Goal: Information Seeking & Learning: Compare options

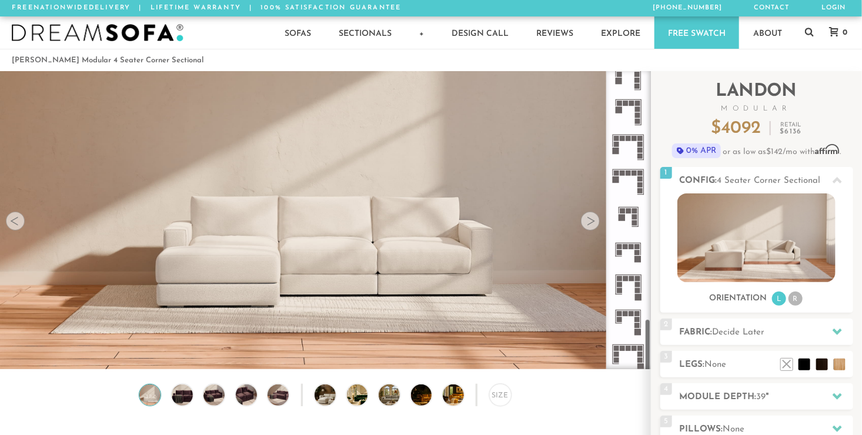
scroll to position [1375, 0]
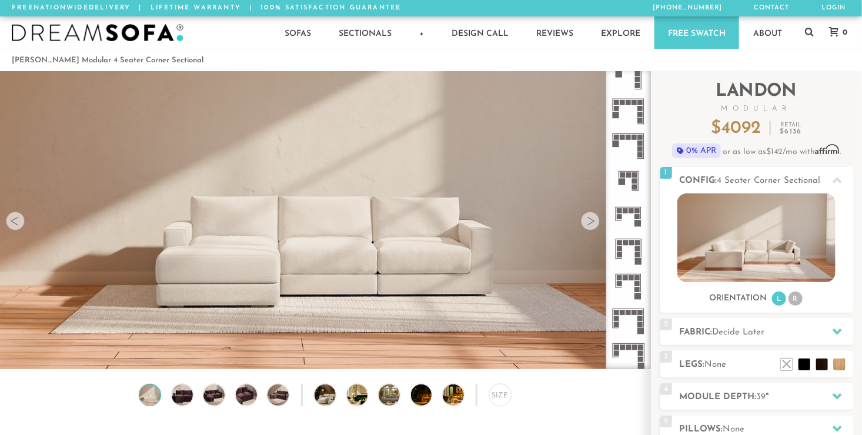
drag, startPoint x: 648, startPoint y: 111, endPoint x: 636, endPoint y: 383, distance: 273.2
click at [792, 299] on li "R" at bounding box center [796, 299] width 14 height 14
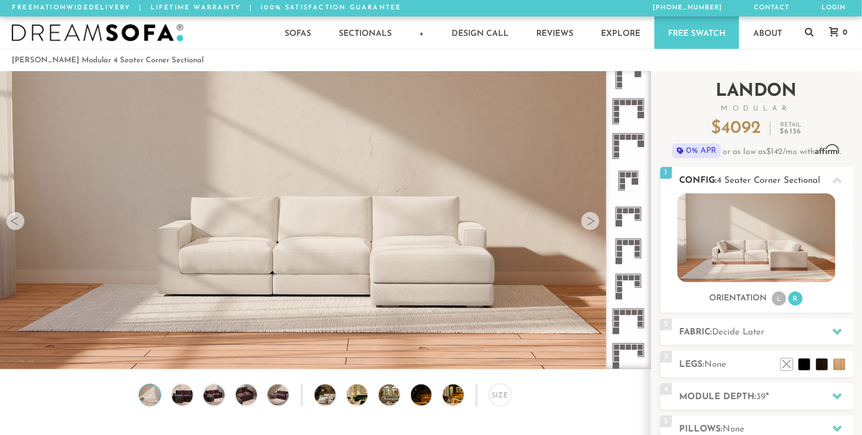
click at [782, 298] on li "L" at bounding box center [779, 299] width 14 height 14
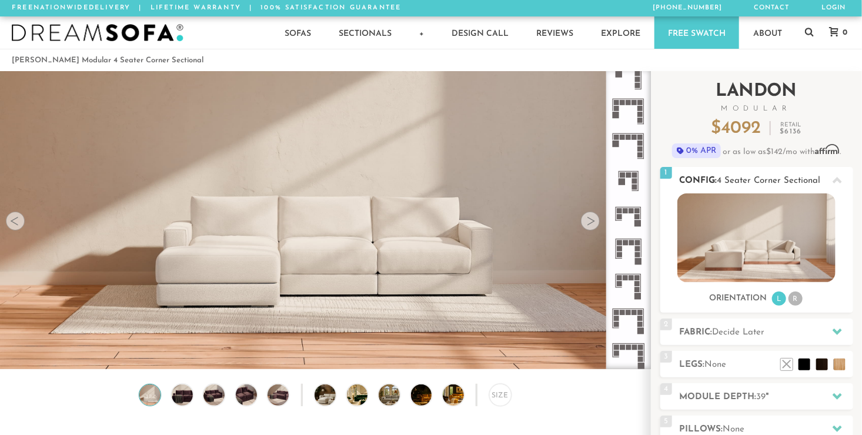
click at [799, 299] on li "R" at bounding box center [796, 299] width 14 height 14
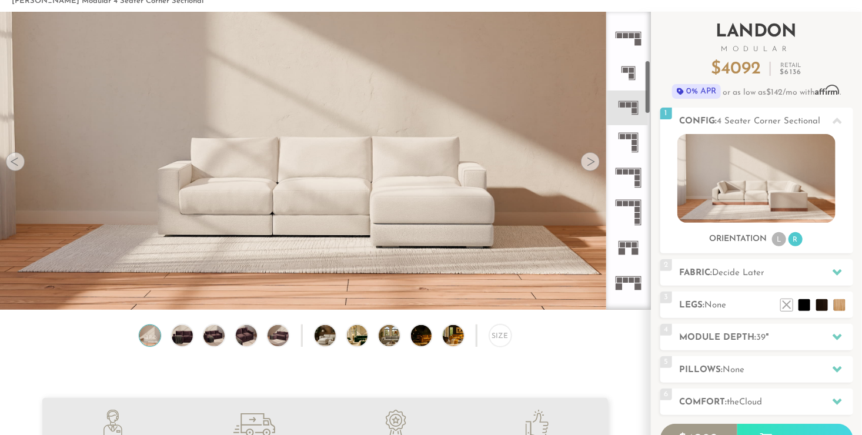
scroll to position [267, 0]
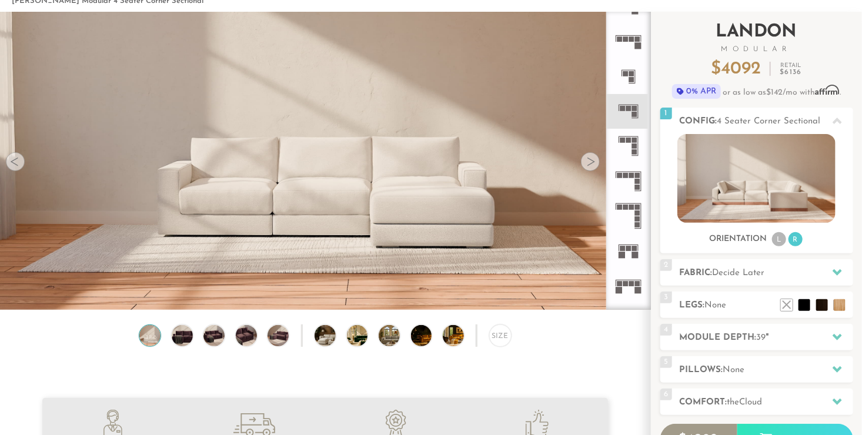
drag, startPoint x: 649, startPoint y: 278, endPoint x: 673, endPoint y: 79, distance: 200.8
click at [673, 79] on div "Introducing [PERSON_NAME] Modular $ 4092 Retail $ 6136 $ 4092 Retail $ 6136 0% …" at bounding box center [756, 272] width 211 height 521
click at [632, 142] on icon at bounding box center [628, 146] width 35 height 35
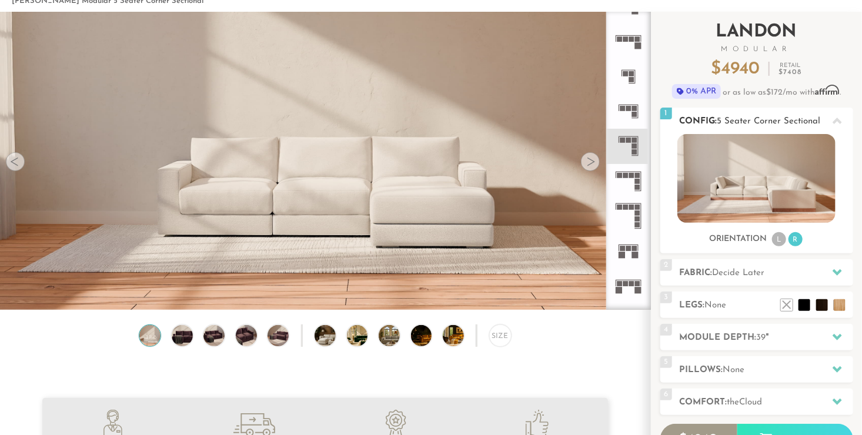
click at [781, 241] on li "L" at bounding box center [779, 239] width 14 height 14
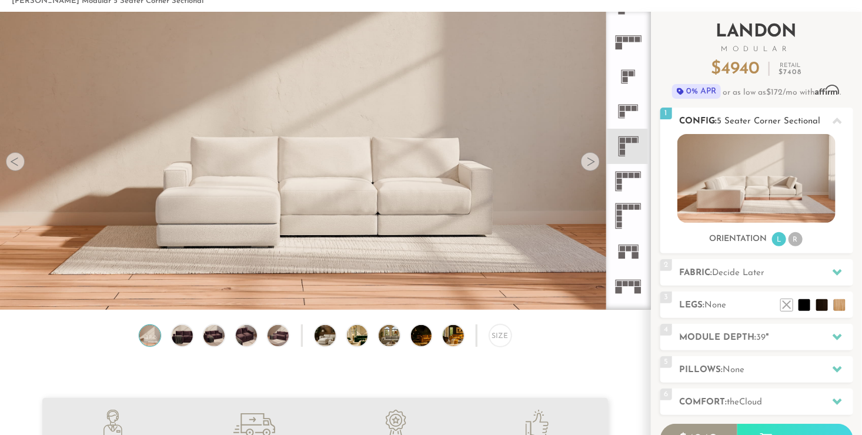
click at [794, 239] on li "R" at bounding box center [796, 239] width 14 height 14
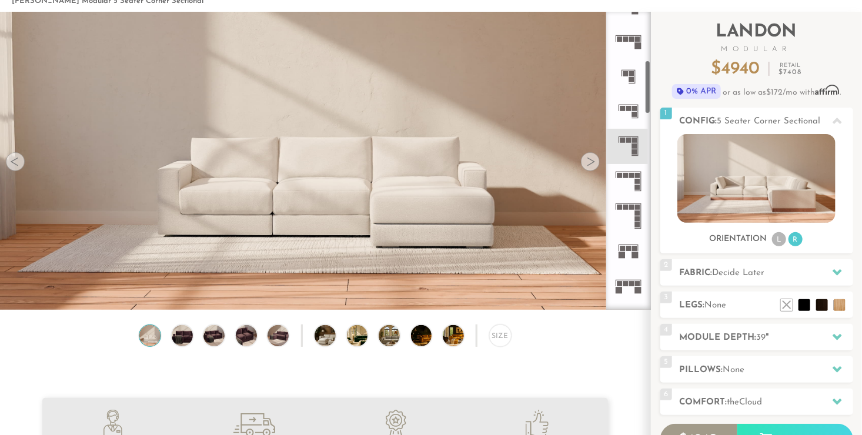
click at [638, 174] on rect at bounding box center [637, 175] width 5 height 5
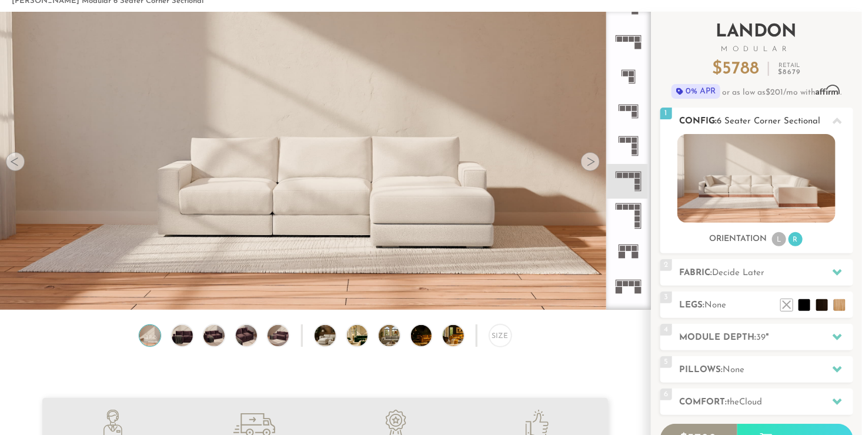
click at [779, 240] on li "L" at bounding box center [779, 239] width 14 height 14
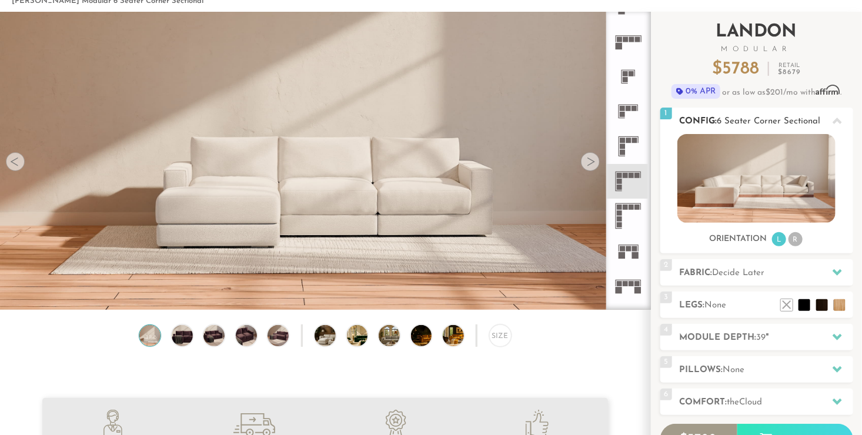
click at [796, 241] on li "R" at bounding box center [796, 239] width 14 height 14
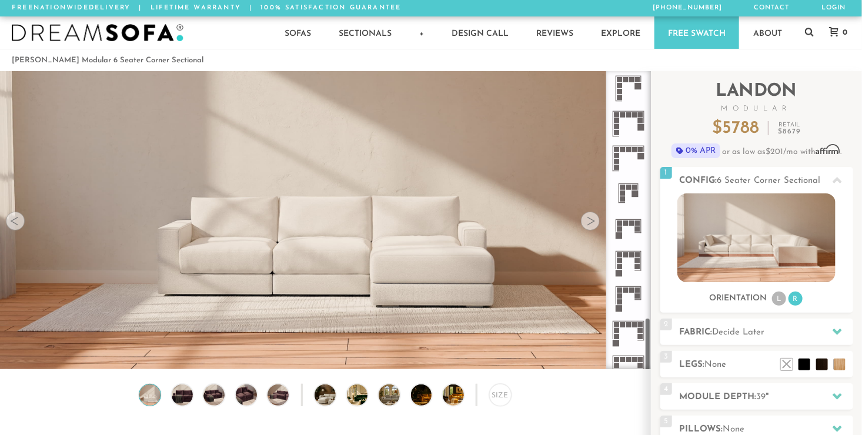
scroll to position [1375, 0]
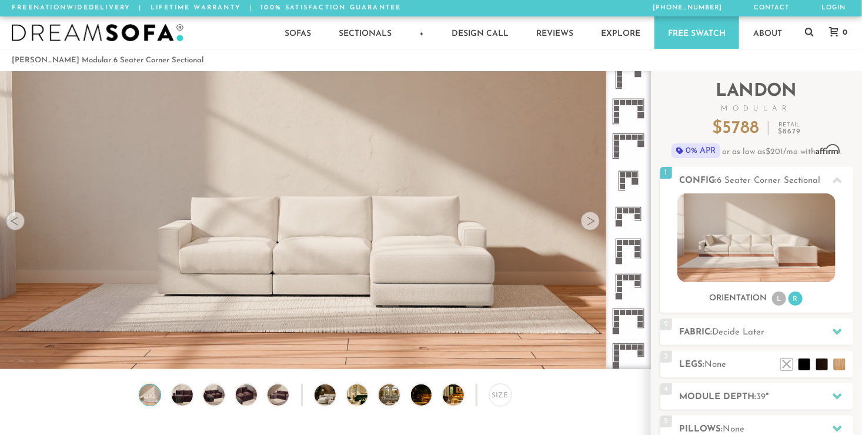
drag, startPoint x: 648, startPoint y: 127, endPoint x: 639, endPoint y: 369, distance: 241.9
click at [639, 369] on div at bounding box center [628, 220] width 45 height 298
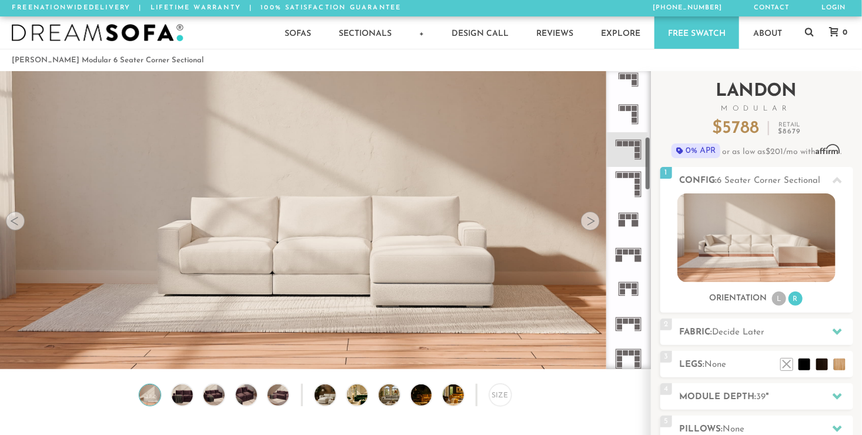
scroll to position [362, 0]
drag, startPoint x: 651, startPoint y: 218, endPoint x: 659, endPoint y: 125, distance: 93.3
click at [659, 125] on div "Introducing [PERSON_NAME] Modular $ 5788 Retail $ 8679 $ 5788 Retail $ 8679 0% …" at bounding box center [756, 331] width 211 height 521
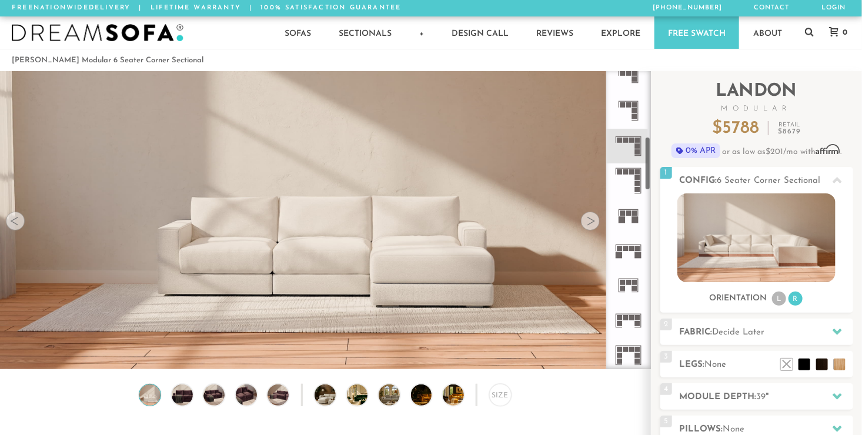
click at [643, 173] on icon at bounding box center [628, 181] width 35 height 35
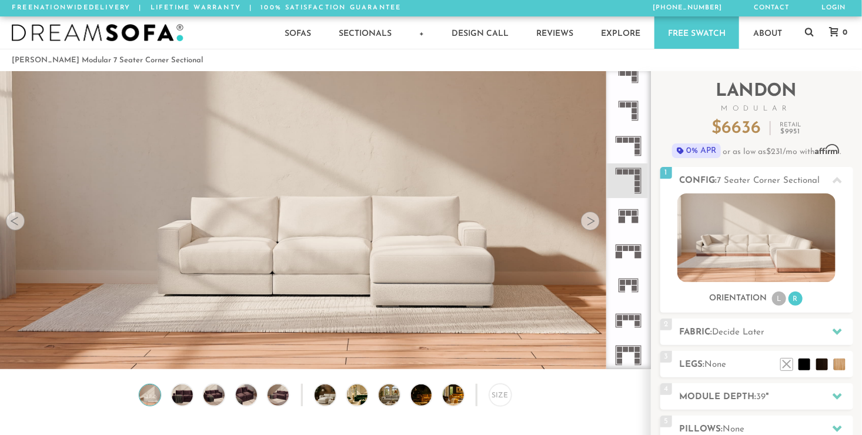
click at [632, 139] on rect at bounding box center [631, 140] width 5 height 5
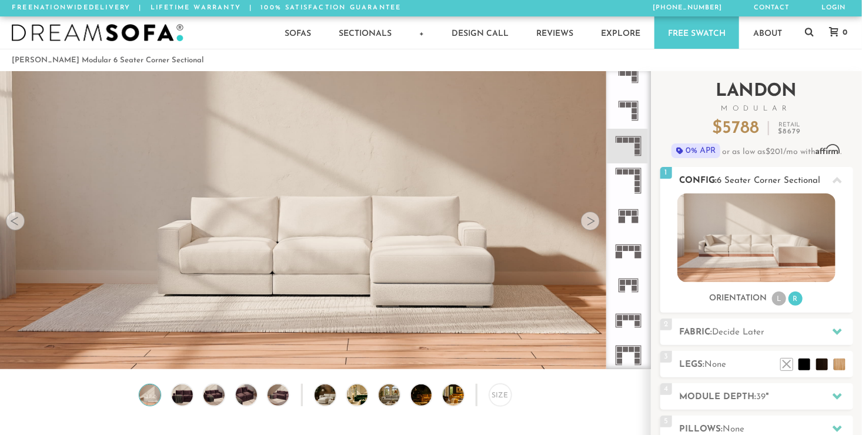
click at [778, 293] on li "L" at bounding box center [779, 299] width 14 height 14
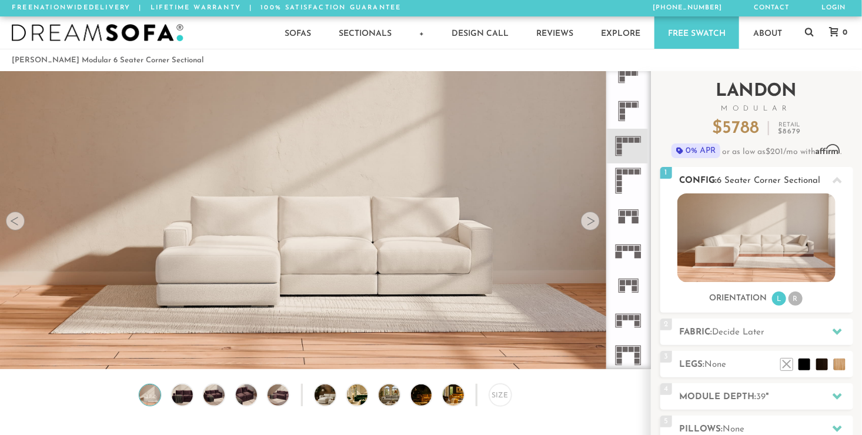
click at [795, 298] on li "R" at bounding box center [796, 299] width 14 height 14
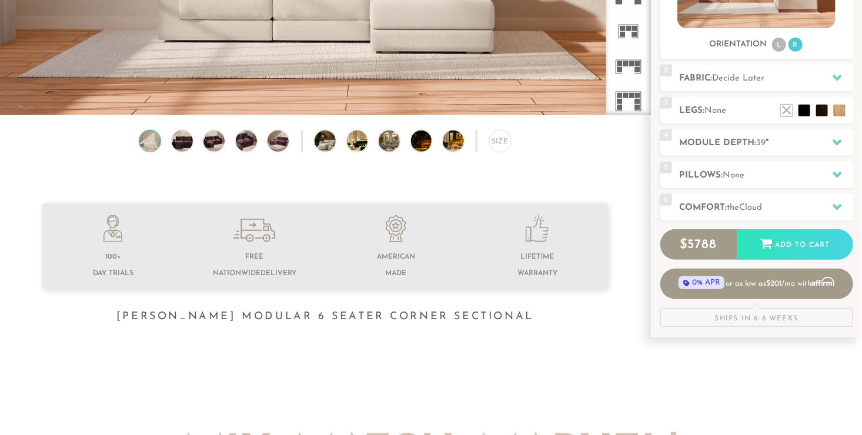
scroll to position [314, 0]
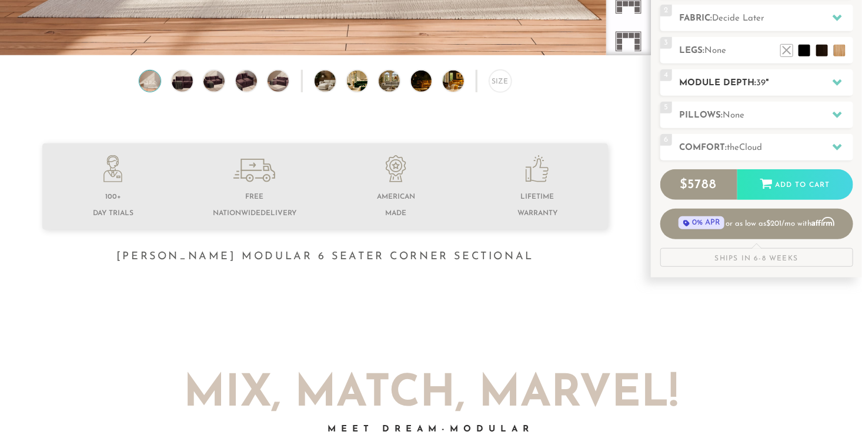
click at [839, 81] on icon at bounding box center [837, 82] width 9 height 6
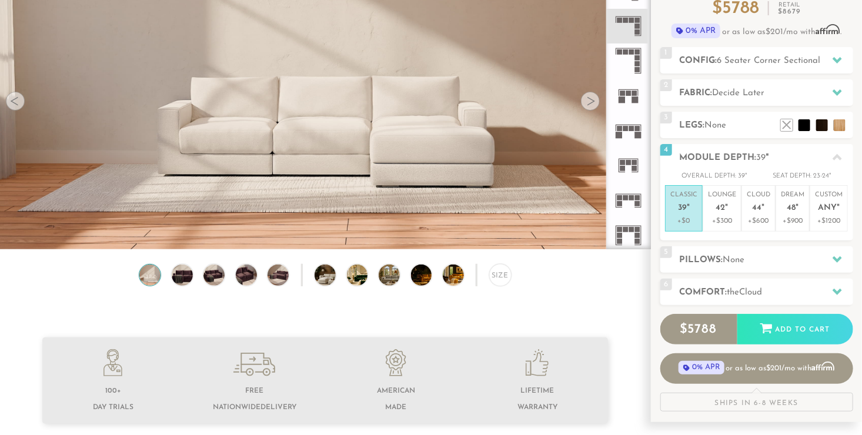
scroll to position [165, 0]
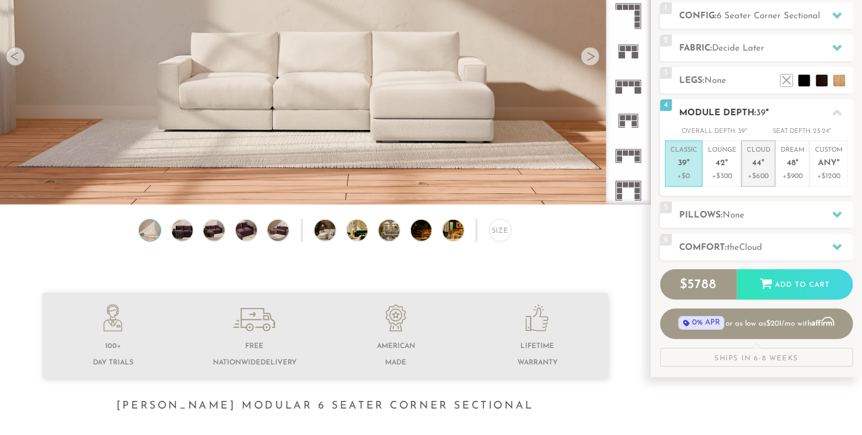
click at [760, 156] on p "Cloud 44 "" at bounding box center [759, 158] width 24 height 25
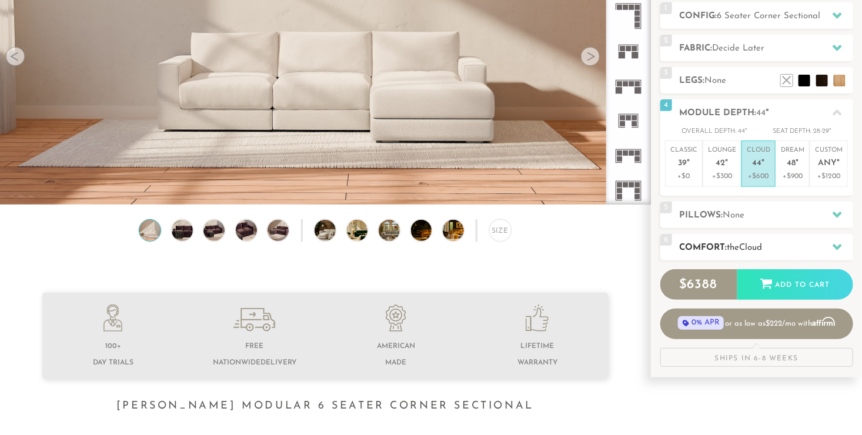
click at [836, 249] on icon at bounding box center [837, 247] width 9 height 6
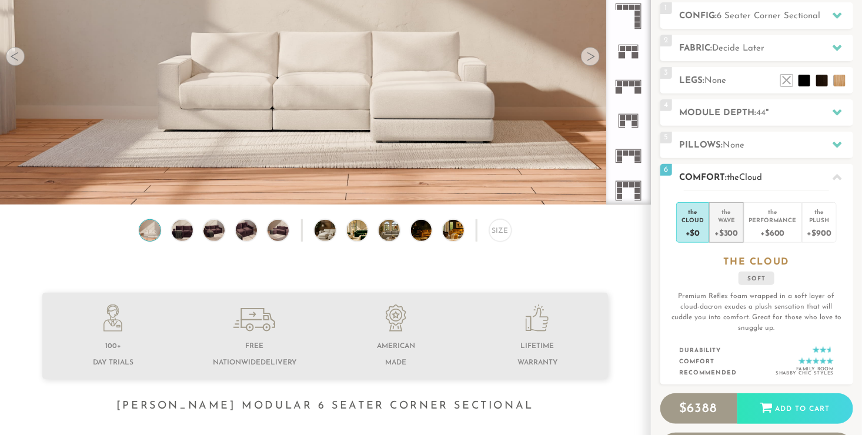
click at [724, 226] on div "+$300" at bounding box center [727, 232] width 24 height 17
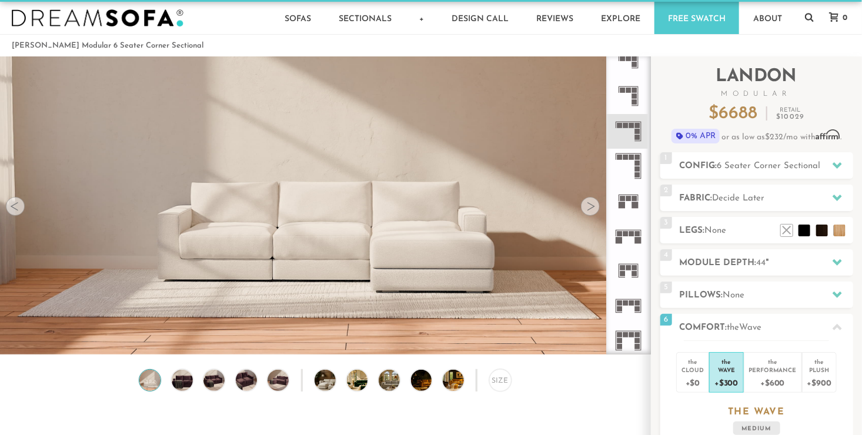
scroll to position [0, 0]
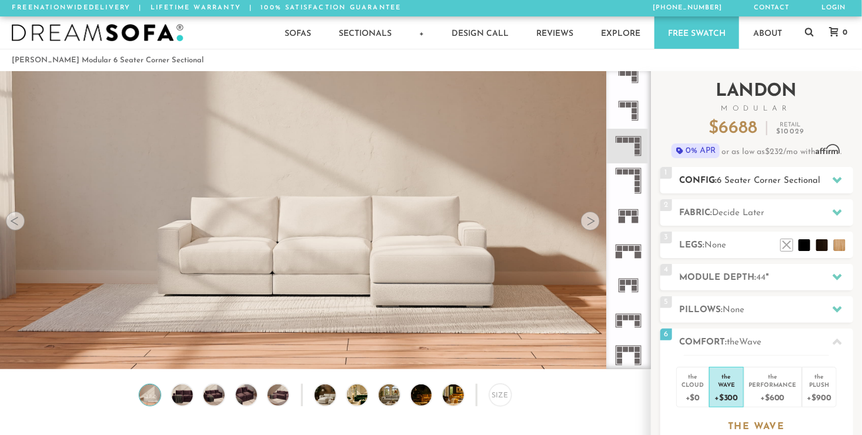
click at [835, 176] on icon at bounding box center [837, 179] width 9 height 9
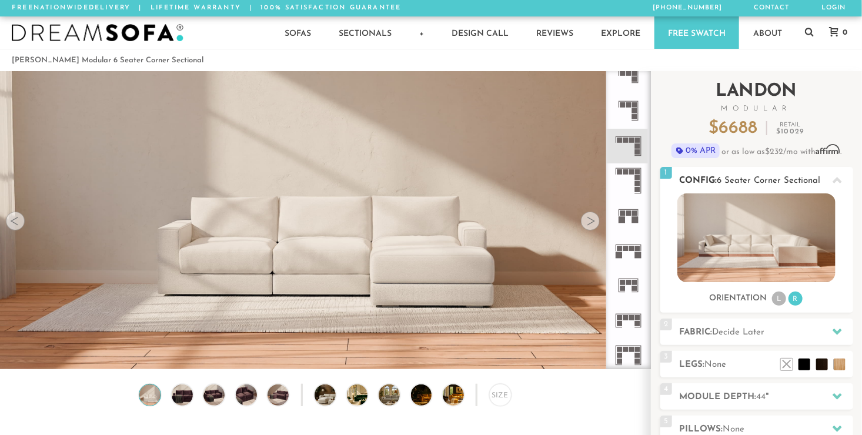
click at [835, 176] on icon at bounding box center [837, 180] width 9 height 9
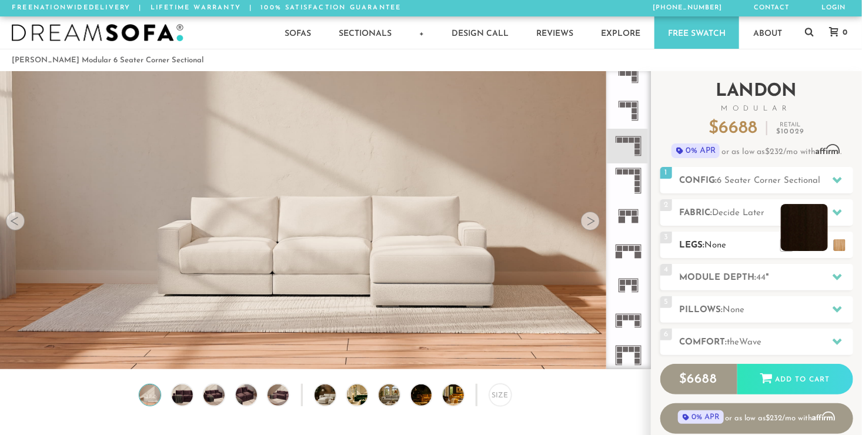
click at [821, 244] on li at bounding box center [804, 227] width 47 height 47
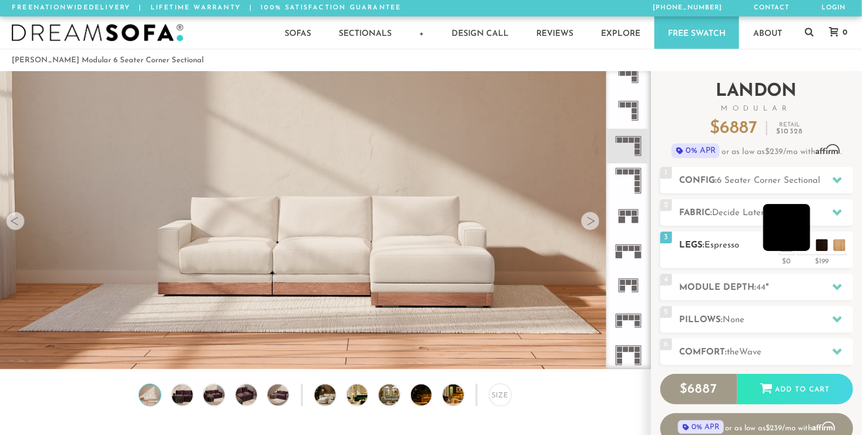
click at [803, 245] on li at bounding box center [786, 227] width 47 height 47
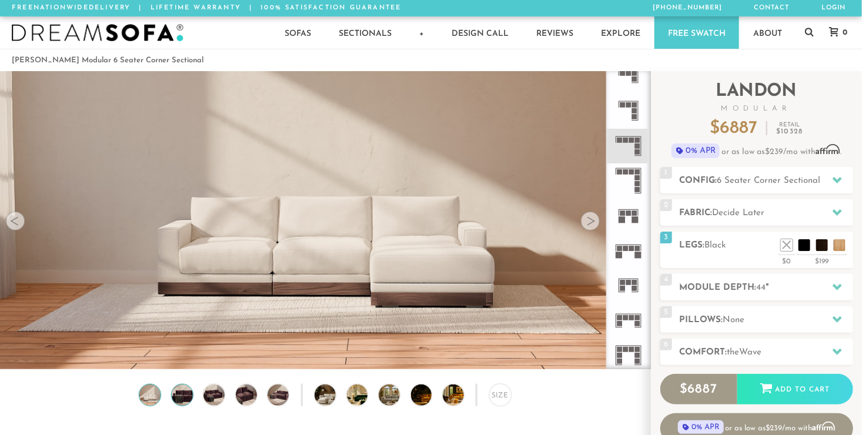
click at [176, 399] on img at bounding box center [181, 395] width 25 height 21
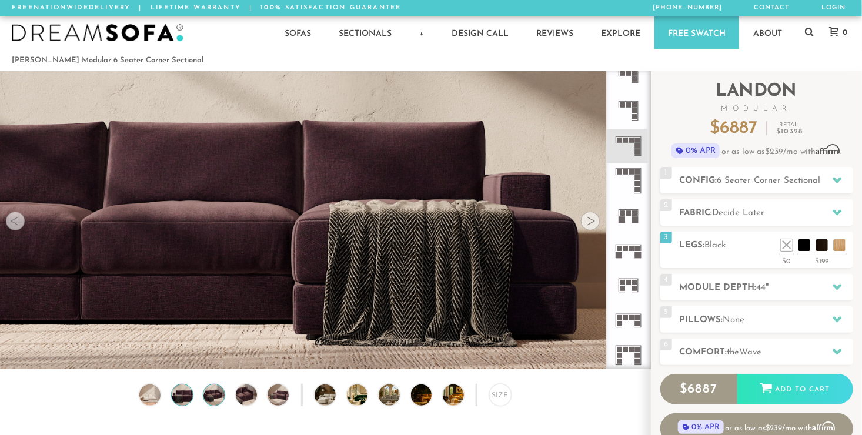
click at [222, 394] on img at bounding box center [214, 395] width 25 height 21
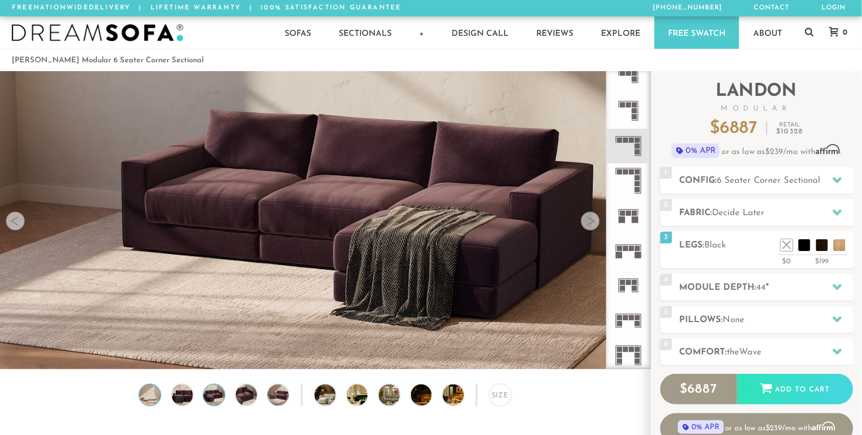
click at [146, 400] on img at bounding box center [150, 395] width 25 height 21
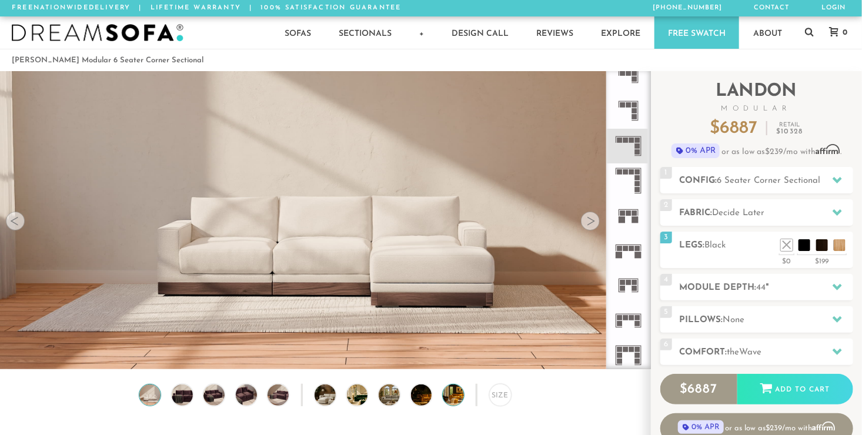
click at [453, 396] on img at bounding box center [462, 395] width 38 height 21
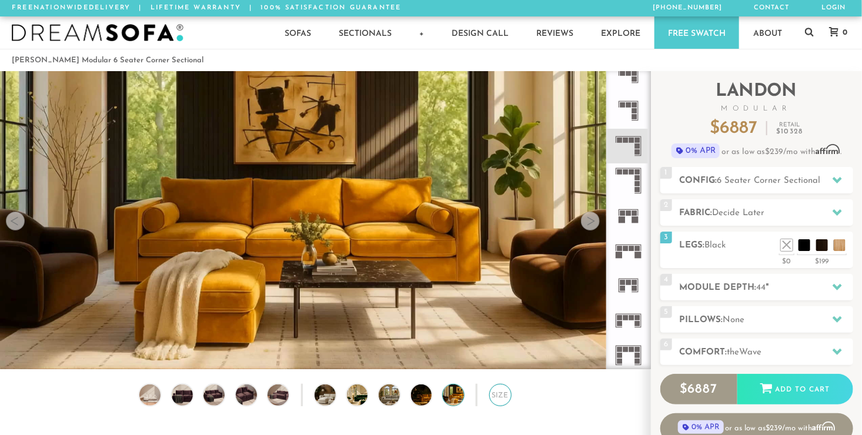
click at [505, 399] on div "Size" at bounding box center [500, 395] width 22 height 22
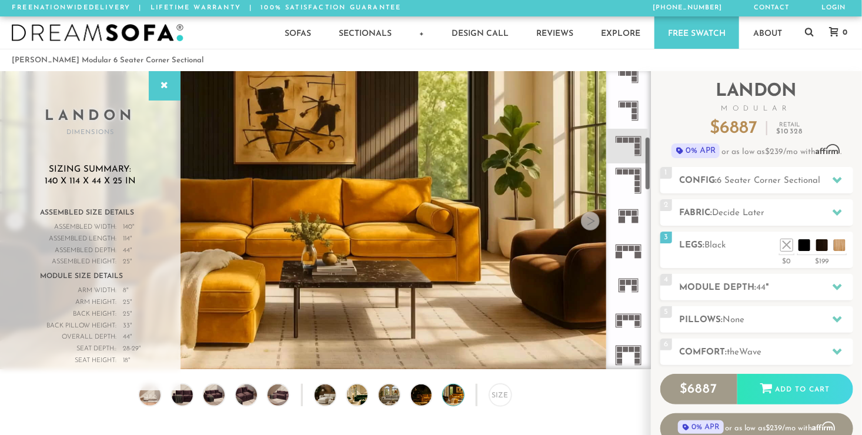
click at [629, 106] on rect at bounding box center [628, 104] width 5 height 5
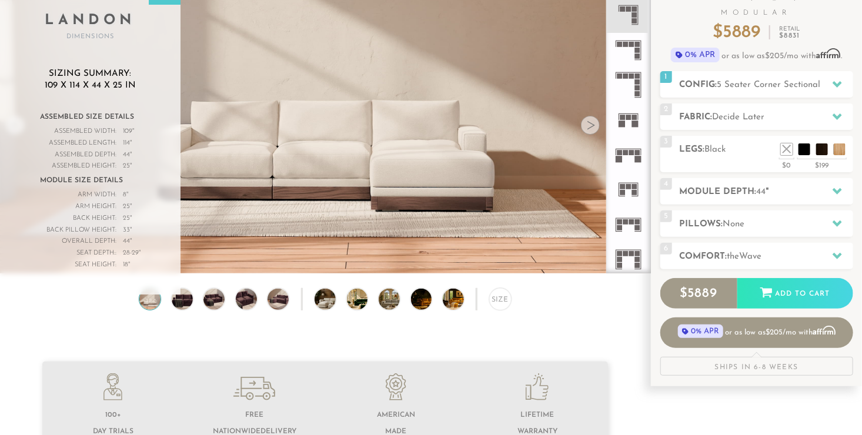
scroll to position [81, 0]
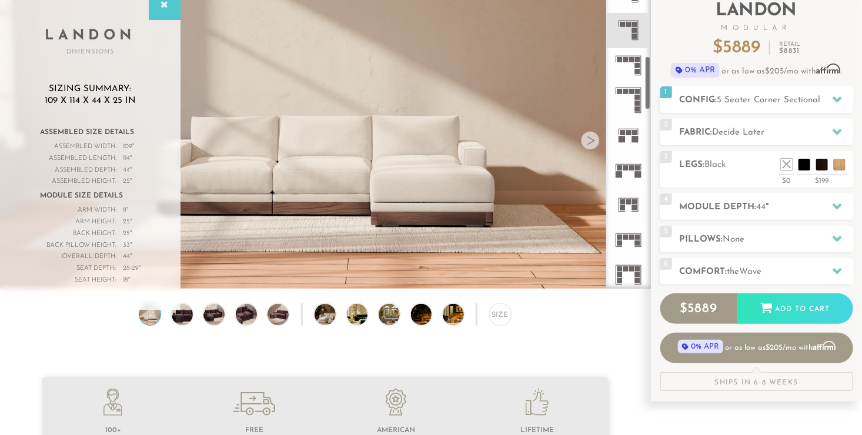
click at [622, 168] on rect at bounding box center [619, 167] width 5 height 5
click at [631, 136] on icon at bounding box center [628, 135] width 35 height 35
click at [632, 64] on icon at bounding box center [628, 65] width 35 height 35
click at [636, 95] on rect at bounding box center [637, 97] width 5 height 5
click at [628, 24] on rect at bounding box center [628, 24] width 5 height 5
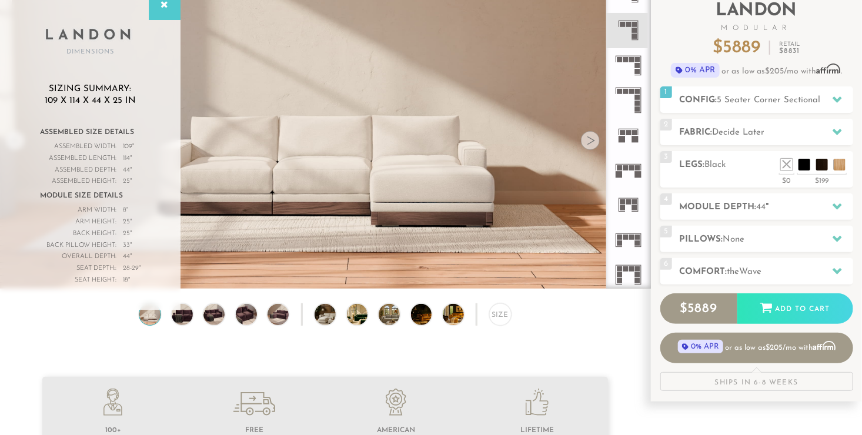
click at [634, 60] on rect at bounding box center [631, 59] width 5 height 5
click at [631, 25] on rect at bounding box center [628, 24] width 5 height 5
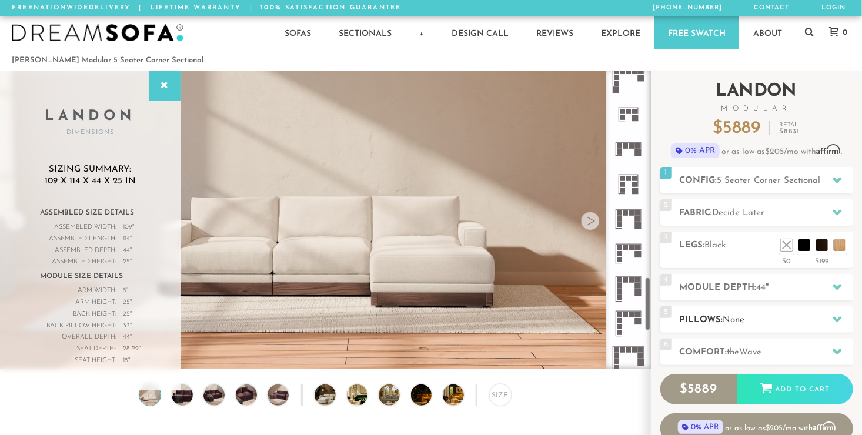
scroll to position [1163, 0]
drag, startPoint x: 647, startPoint y: 173, endPoint x: 660, endPoint y: 318, distance: 145.3
click at [660, 318] on div "Introducing [PERSON_NAME] Modular $ 5889 Retail $ 8831 $ 5889 Retail $ 8831 0% …" at bounding box center [756, 276] width 211 height 411
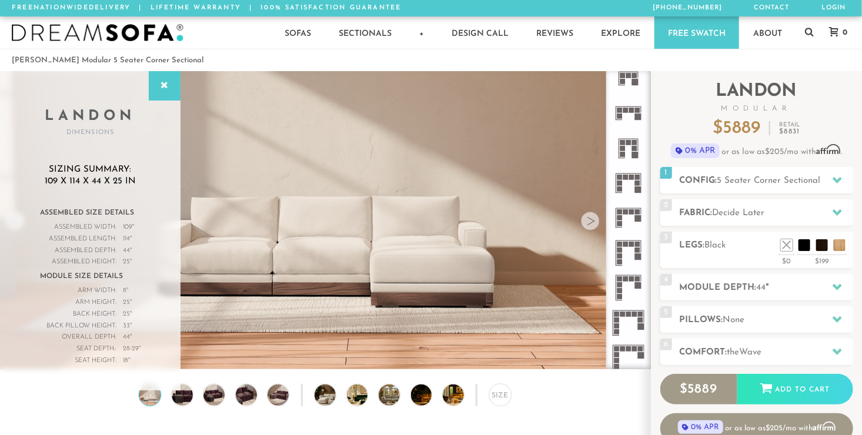
click at [636, 252] on rect at bounding box center [637, 250] width 5 height 5
click at [626, 214] on rect at bounding box center [625, 212] width 5 height 5
click at [629, 180] on icon at bounding box center [628, 183] width 35 height 35
click at [629, 146] on icon at bounding box center [628, 148] width 35 height 35
click at [633, 186] on icon at bounding box center [628, 183] width 35 height 35
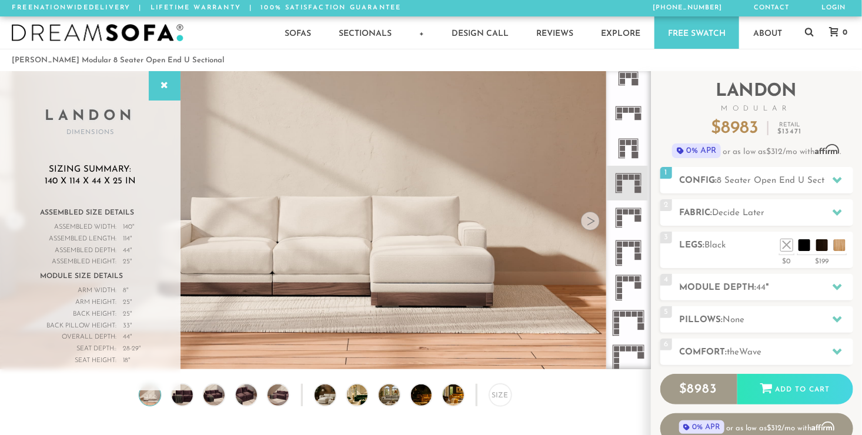
click at [627, 113] on icon at bounding box center [628, 113] width 35 height 35
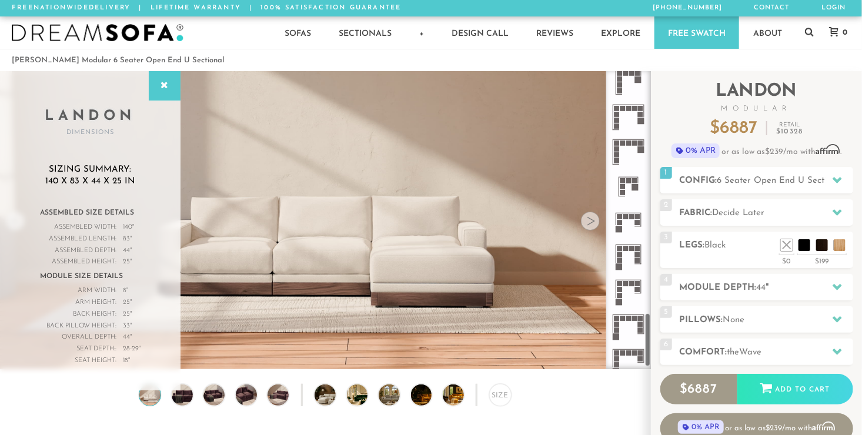
scroll to position [1375, 0]
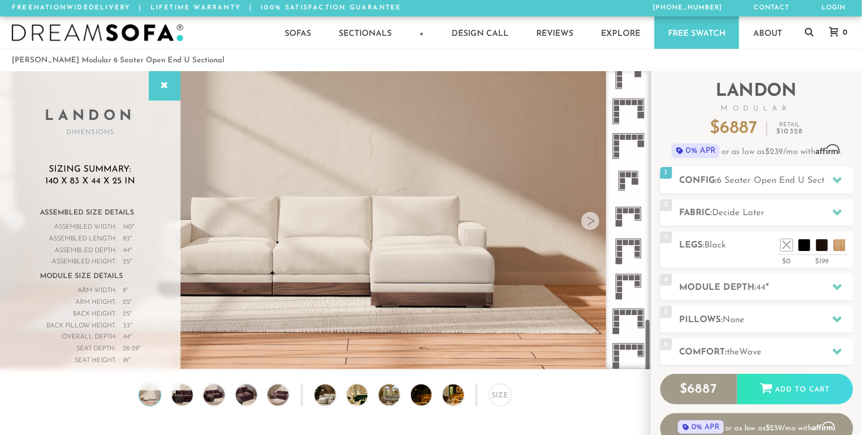
drag, startPoint x: 649, startPoint y: 306, endPoint x: 639, endPoint y: 348, distance: 43.4
click at [639, 348] on div at bounding box center [628, 220] width 45 height 298
click at [633, 215] on icon at bounding box center [628, 216] width 35 height 35
click at [836, 179] on icon at bounding box center [837, 180] width 9 height 6
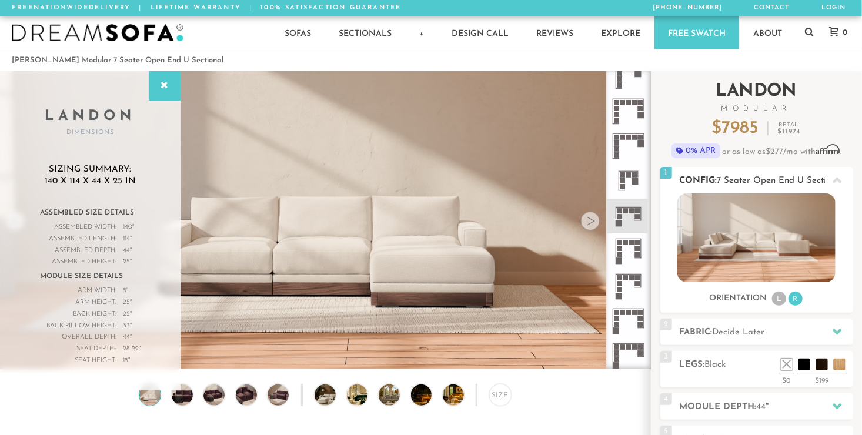
click at [782, 300] on li "L" at bounding box center [779, 299] width 14 height 14
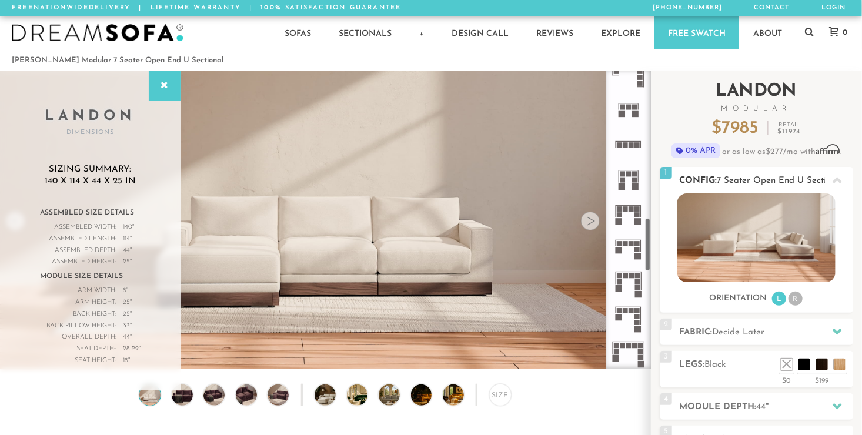
scroll to position [812, 0]
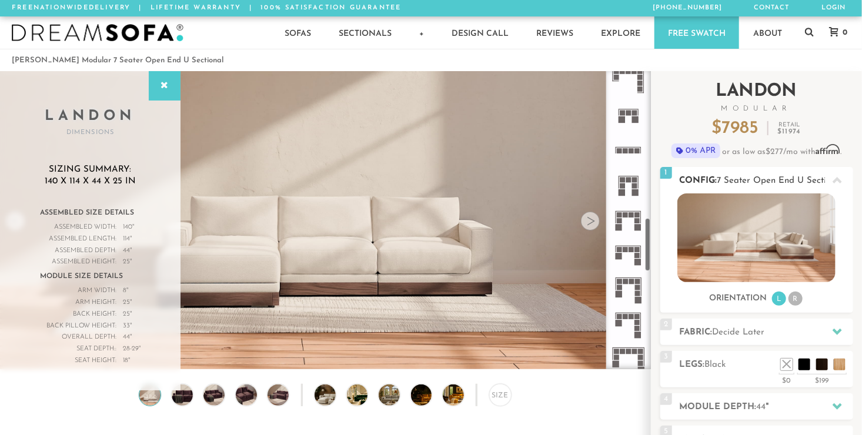
drag, startPoint x: 650, startPoint y: 339, endPoint x: 669, endPoint y: 243, distance: 98.3
click at [669, 243] on div "Introducing [PERSON_NAME] Modular $ 7985 Retail $ 11974 $ 7985 Retail $ 11974 0…" at bounding box center [756, 336] width 211 height 531
click at [633, 249] on rect at bounding box center [631, 249] width 5 height 5
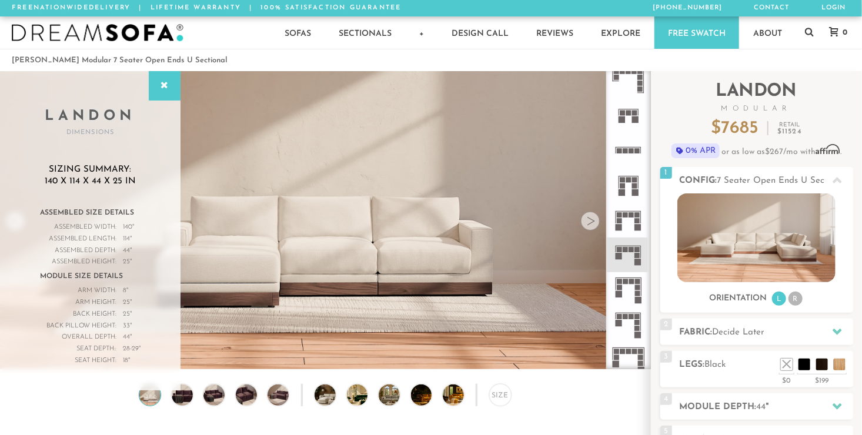
click at [632, 216] on rect at bounding box center [631, 214] width 5 height 5
click at [631, 184] on icon at bounding box center [628, 185] width 35 height 35
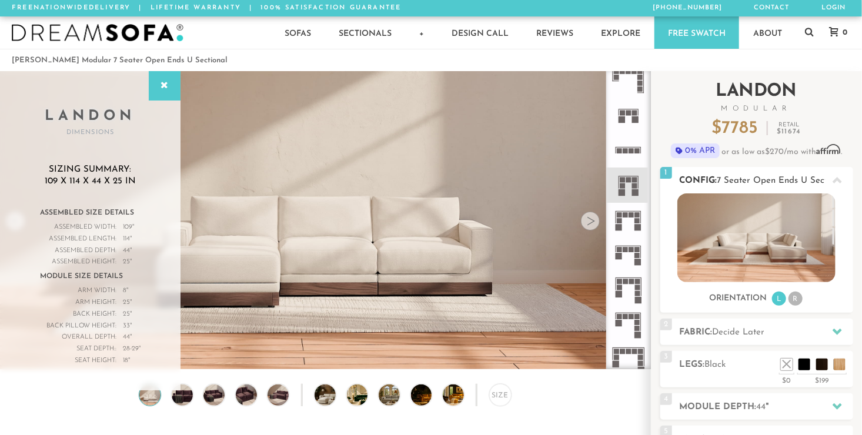
click at [796, 301] on li "R" at bounding box center [796, 299] width 14 height 14
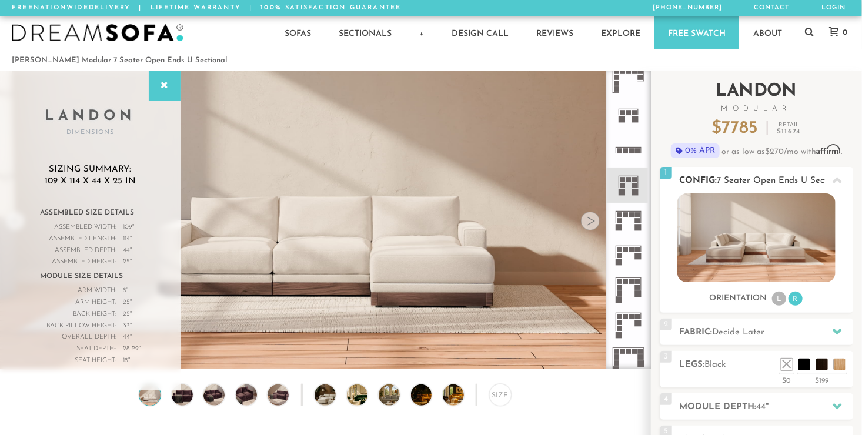
click at [779, 298] on li "L" at bounding box center [779, 299] width 14 height 14
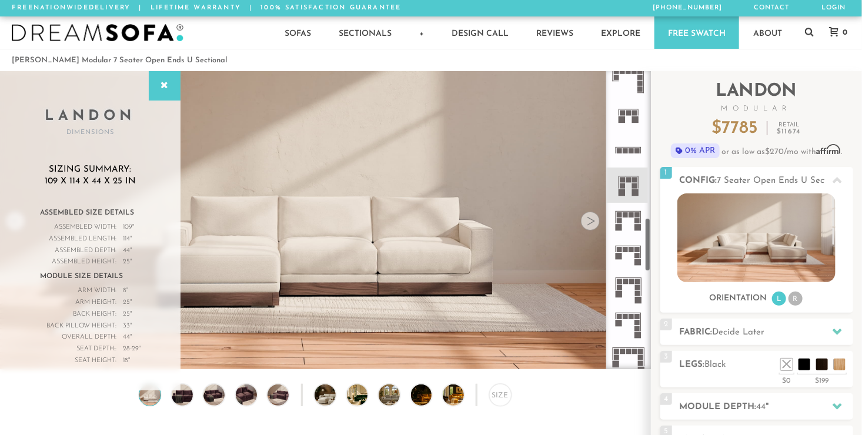
click at [630, 259] on icon at bounding box center [628, 255] width 35 height 35
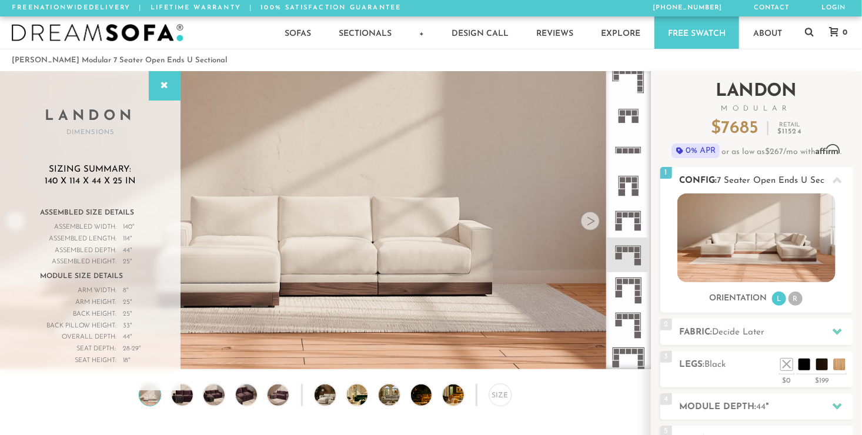
click at [795, 299] on li "R" at bounding box center [796, 299] width 14 height 14
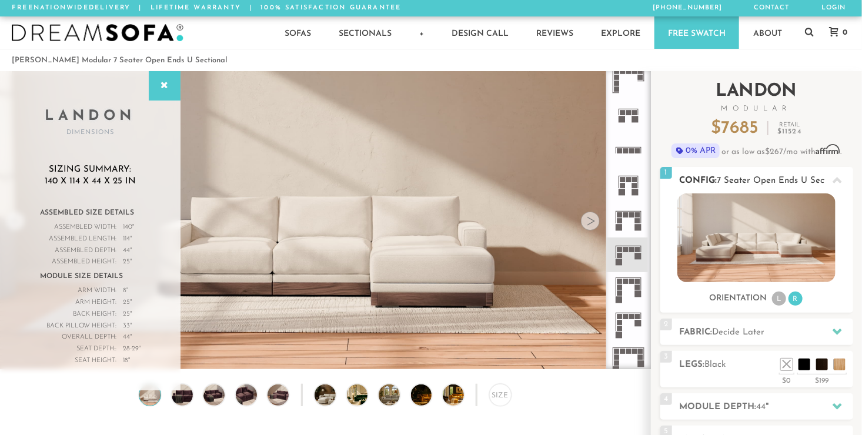
click at [777, 299] on li "L" at bounding box center [779, 299] width 14 height 14
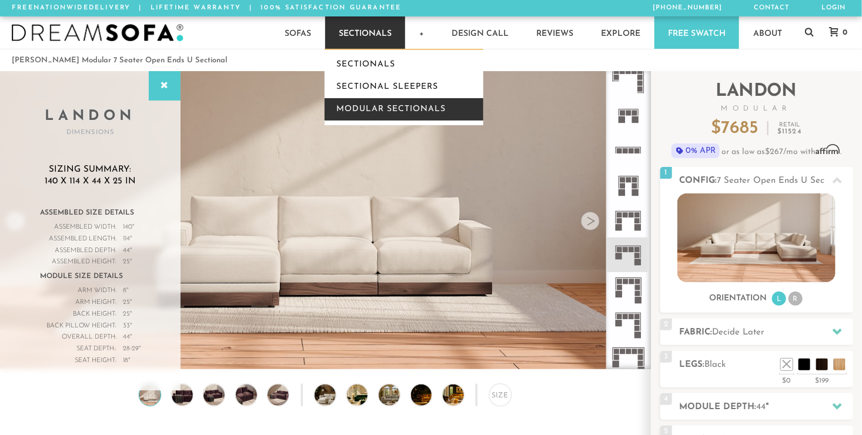
click at [370, 109] on link "Modular Sectionals" at bounding box center [404, 109] width 159 height 22
